Goal: Find contact information: Find contact information

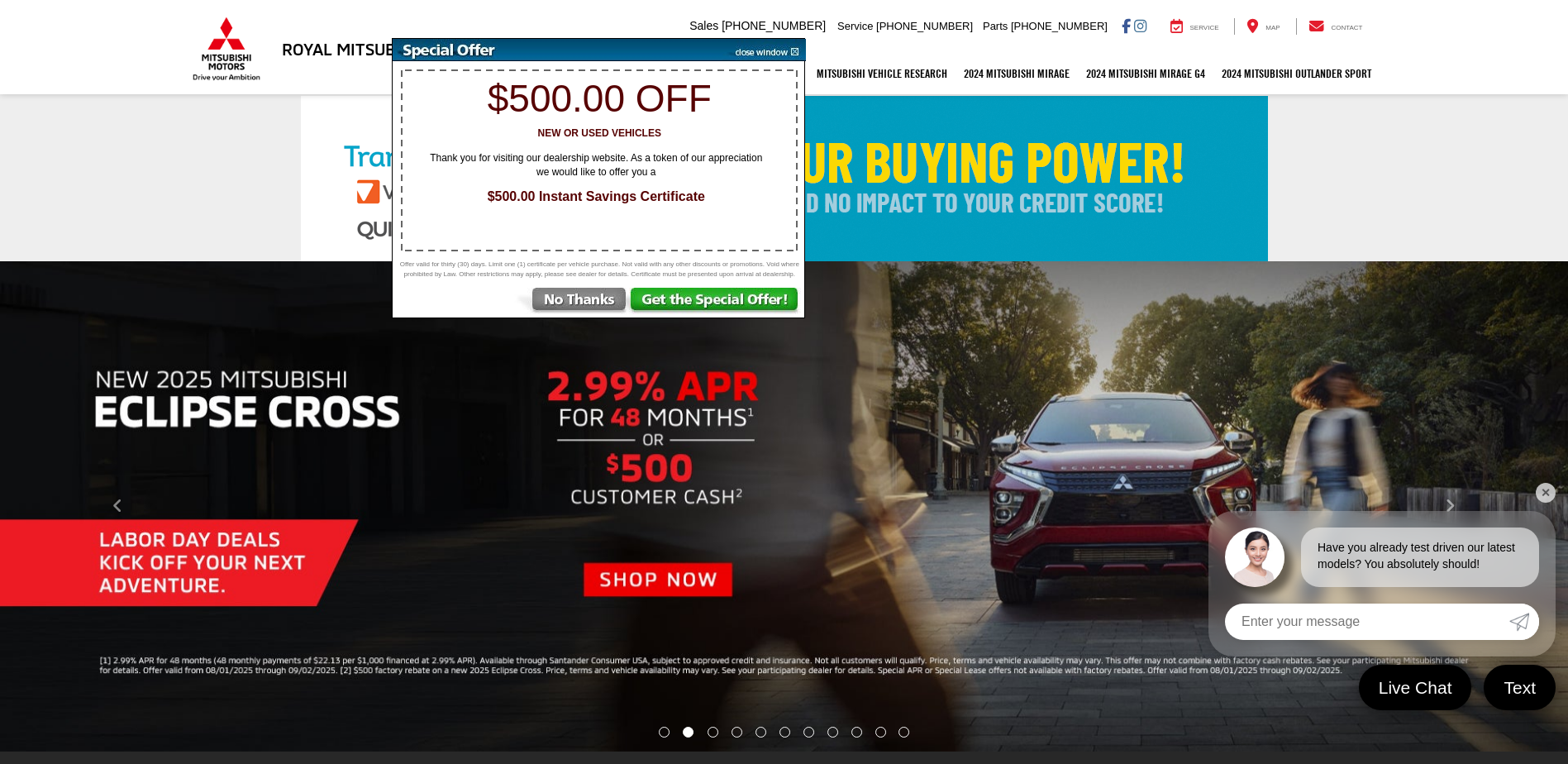
click at [795, 51] on img at bounding box center [763, 50] width 83 height 22
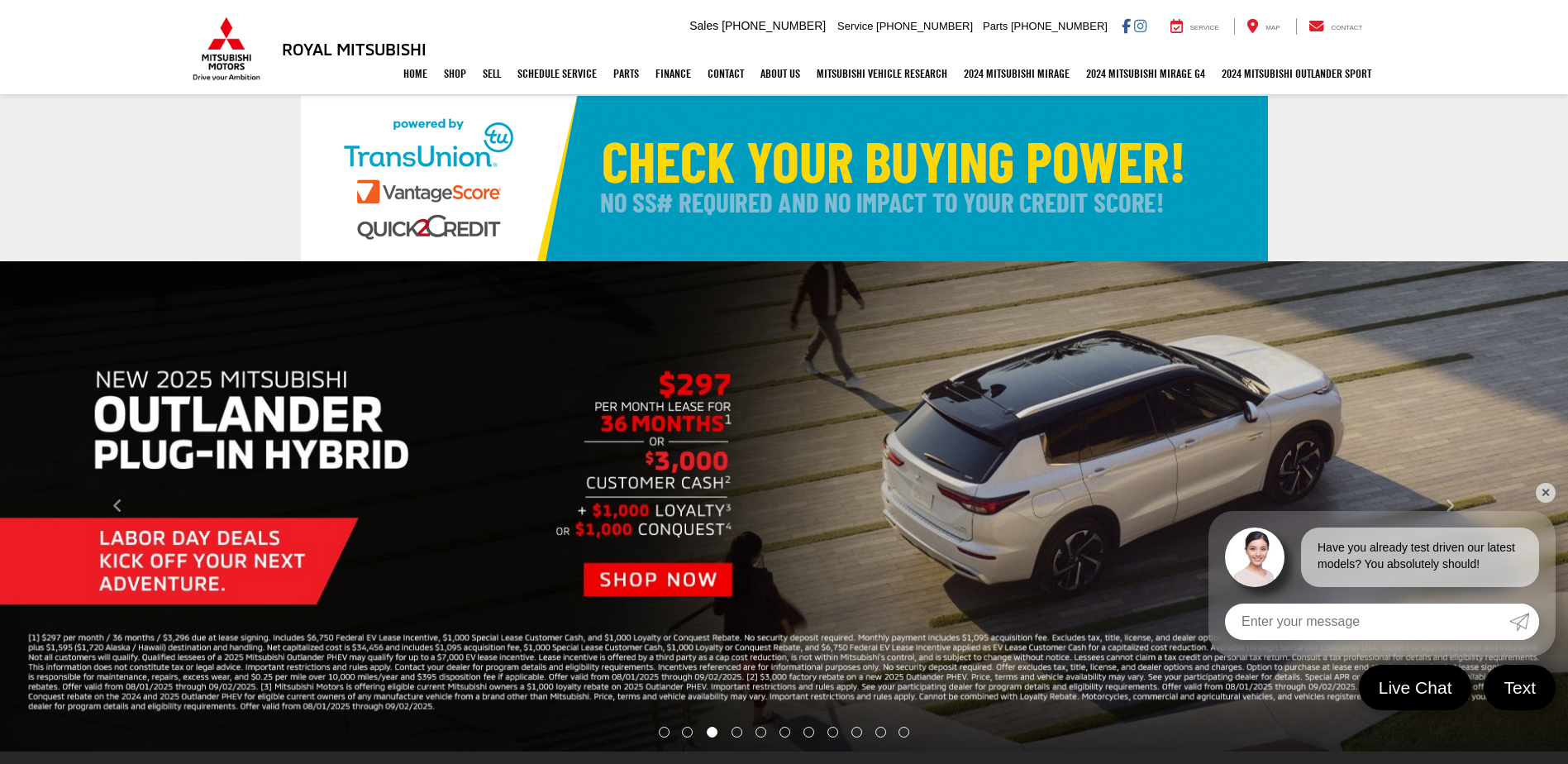
click at [1543, 488] on link "✕" at bounding box center [1546, 492] width 20 height 20
click at [1545, 486] on link "✕" at bounding box center [1546, 492] width 20 height 20
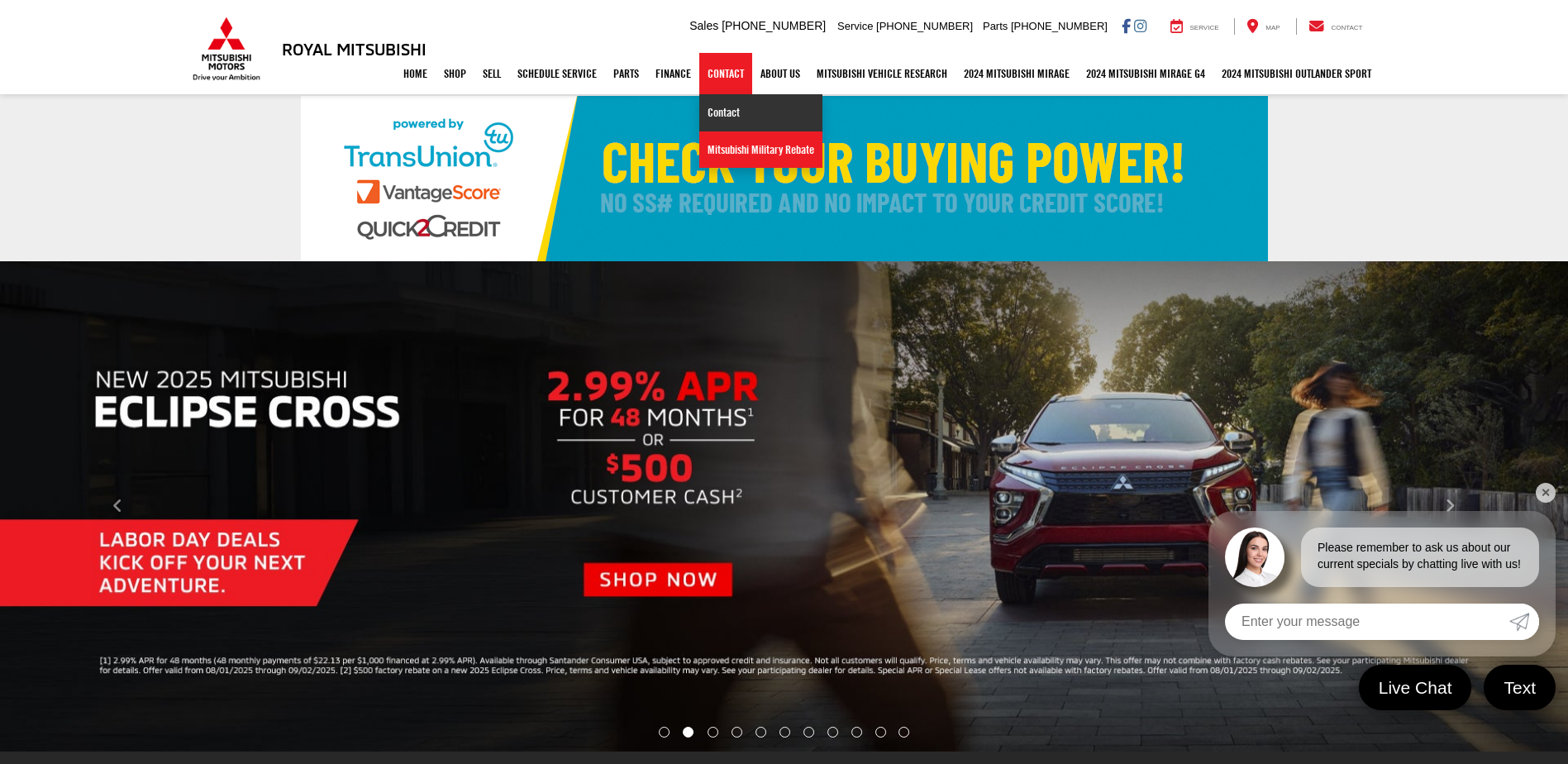
click at [711, 103] on link "Contact" at bounding box center [761, 112] width 123 height 37
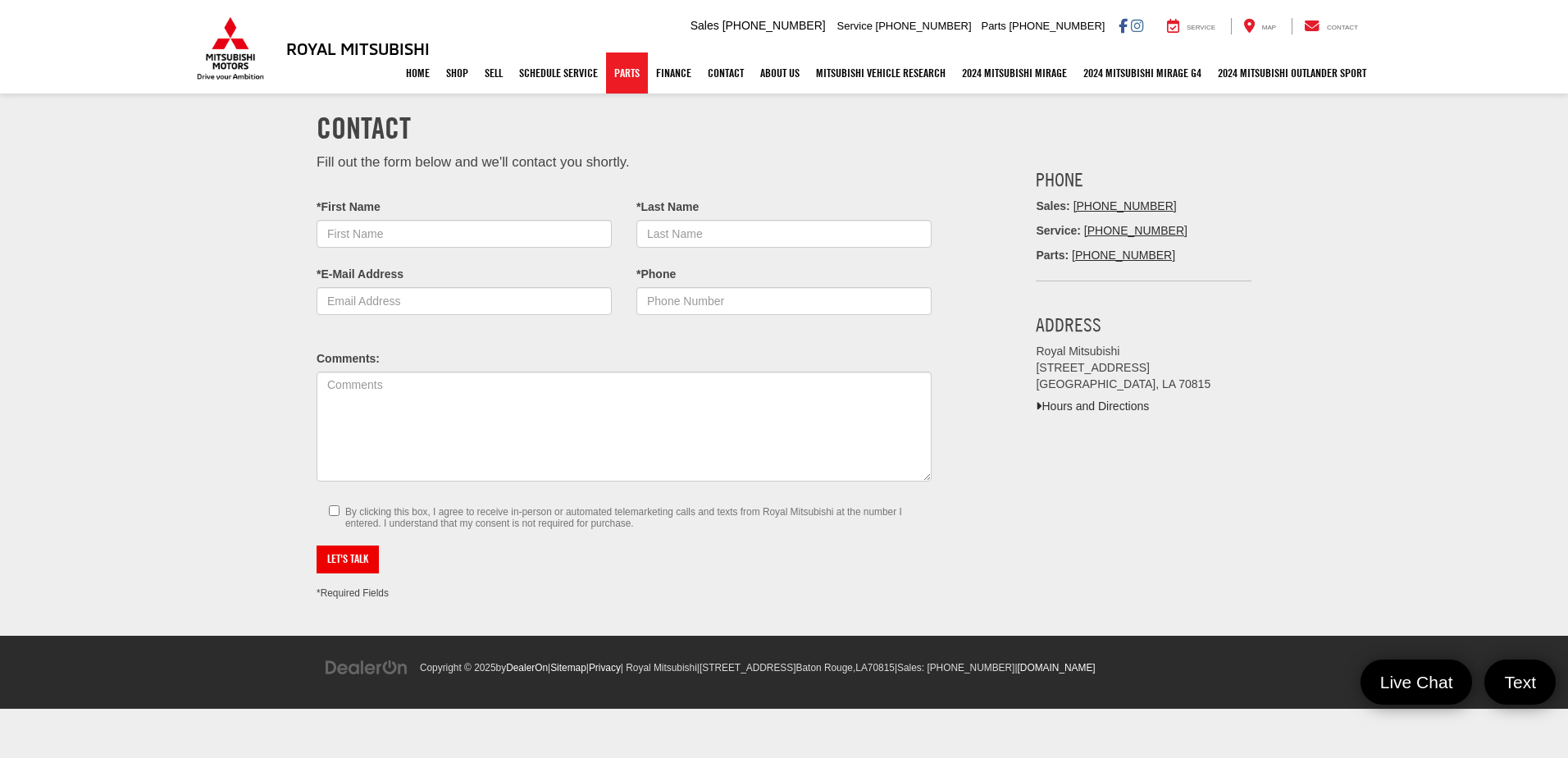
click at [625, 78] on link "Parts" at bounding box center [626, 73] width 42 height 41
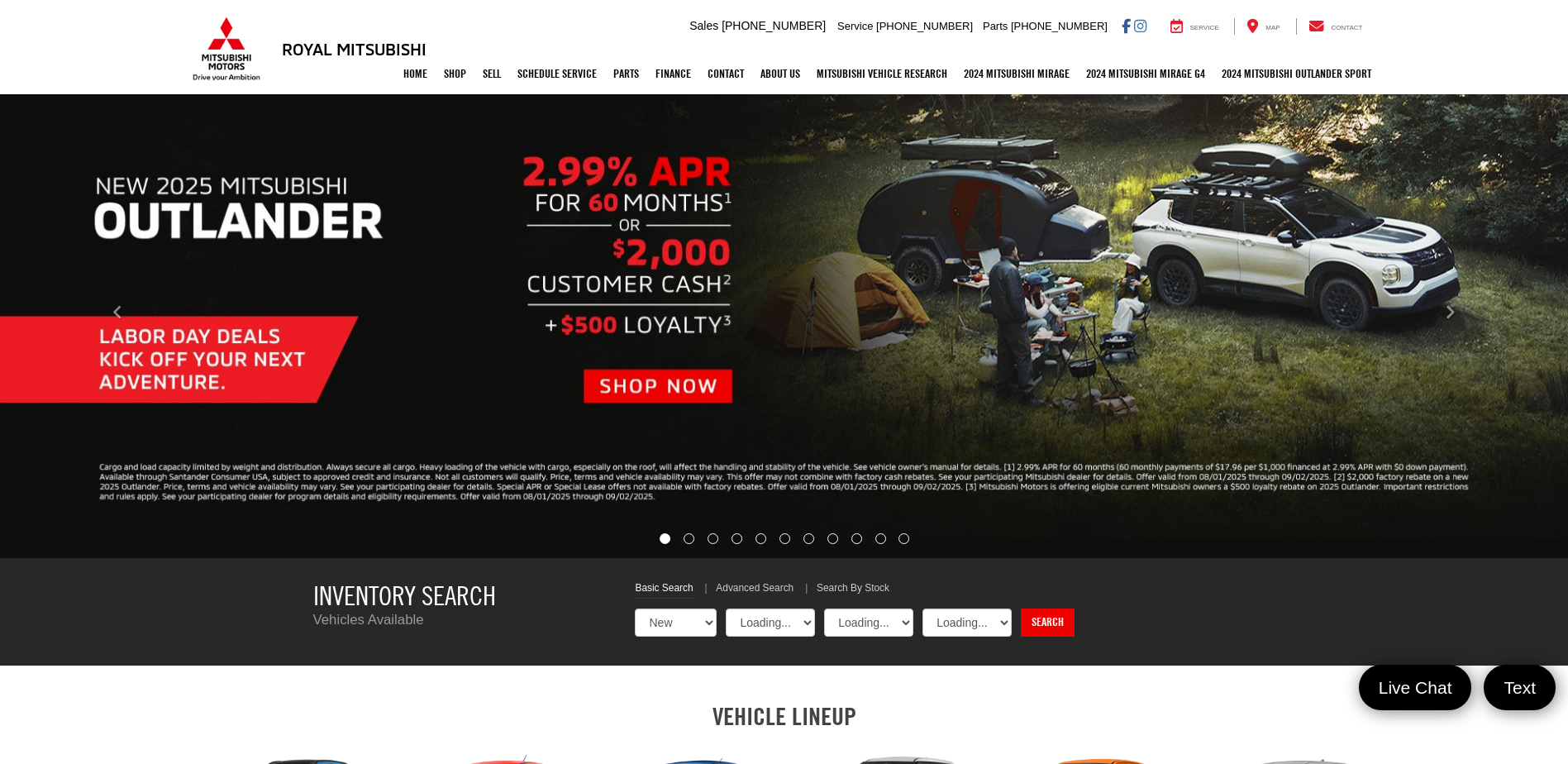
select select "Mitsubishi"
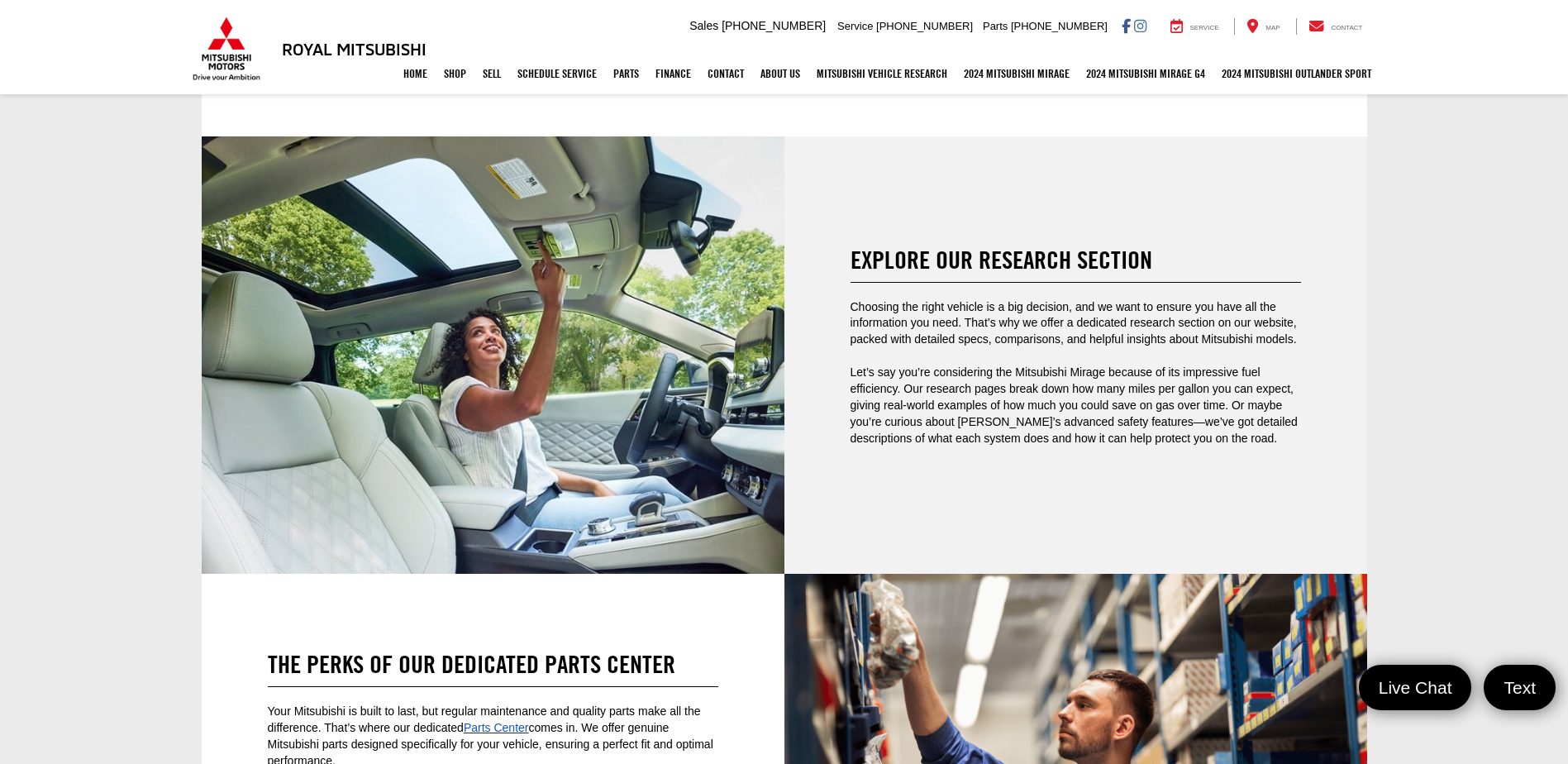
scroll to position [3644, 0]
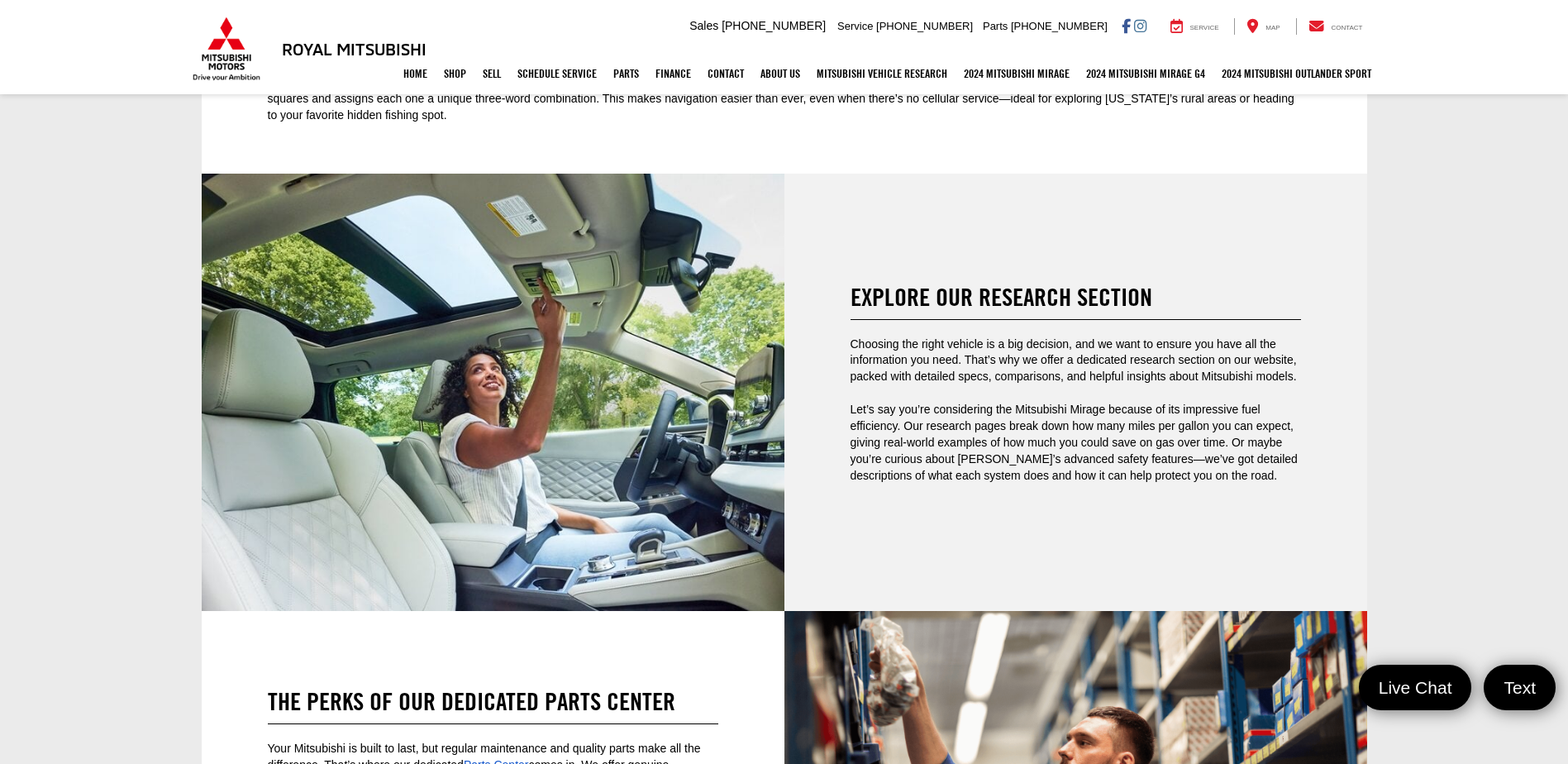
click at [489, 758] on span "Parts Center" at bounding box center [496, 765] width 65 height 14
